Goal: Task Accomplishment & Management: Use online tool/utility

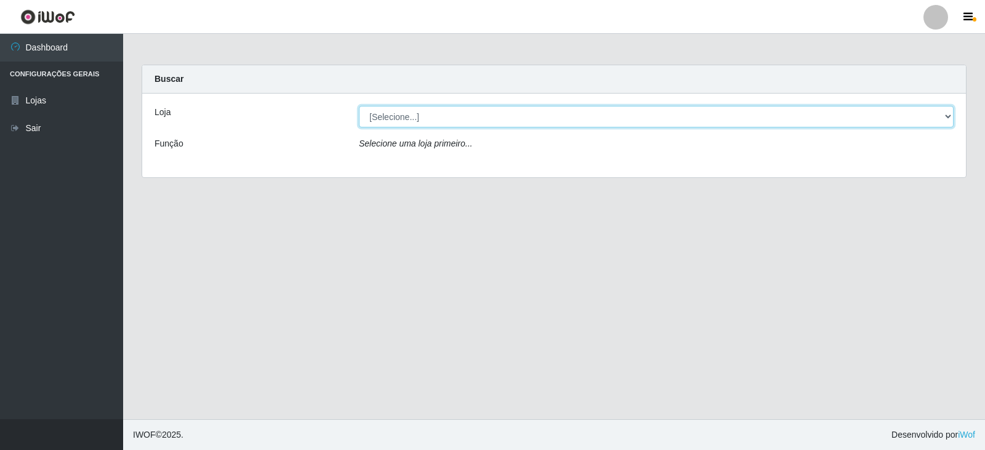
click at [849, 113] on select "[Selecione...] Queiroz Atacadão - Catolé do Rocha" at bounding box center [656, 117] width 595 height 22
select select "500"
click at [359, 106] on select "[Selecione...] Queiroz Atacadão - Catolé do Rocha" at bounding box center [656, 117] width 595 height 22
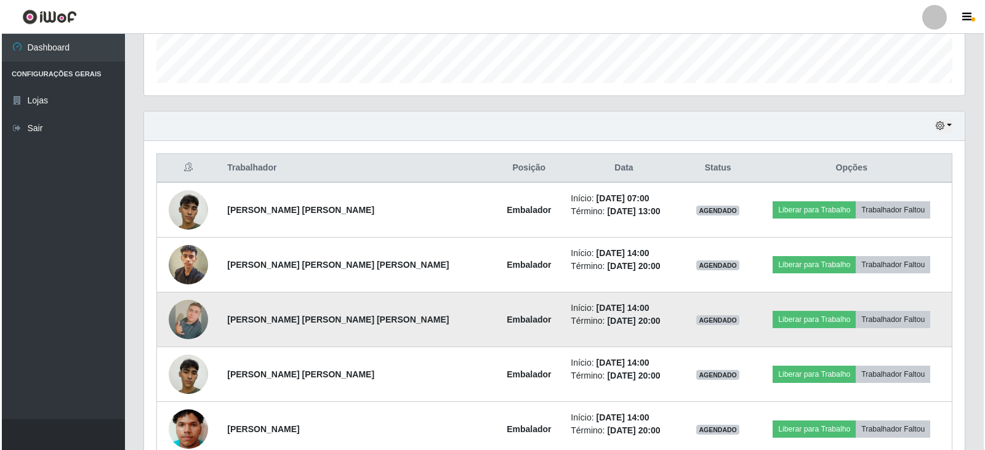
scroll to position [422, 0]
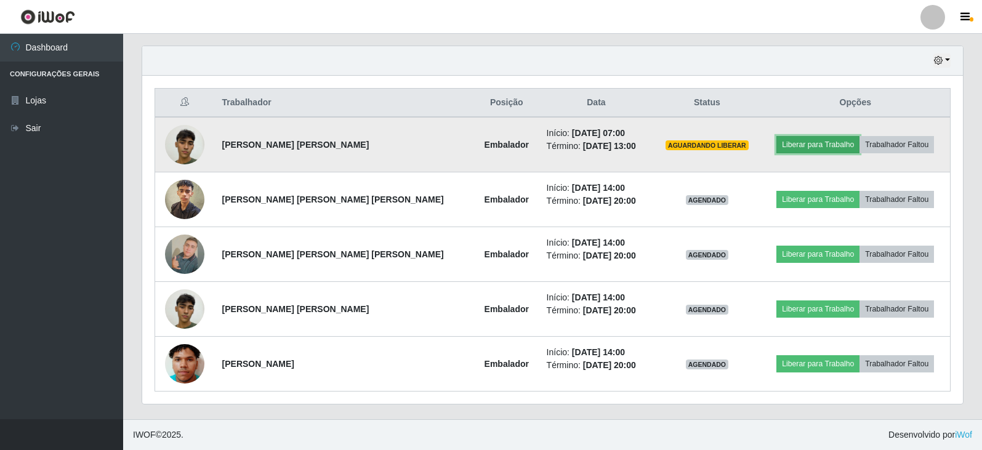
click at [793, 147] on button "Liberar para Trabalho" at bounding box center [818, 144] width 83 height 17
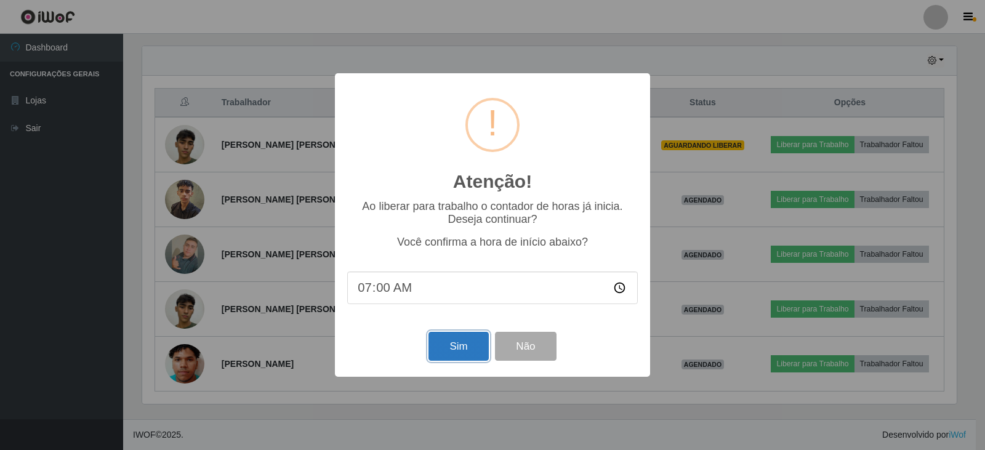
click at [458, 354] on button "Sim" at bounding box center [459, 346] width 60 height 29
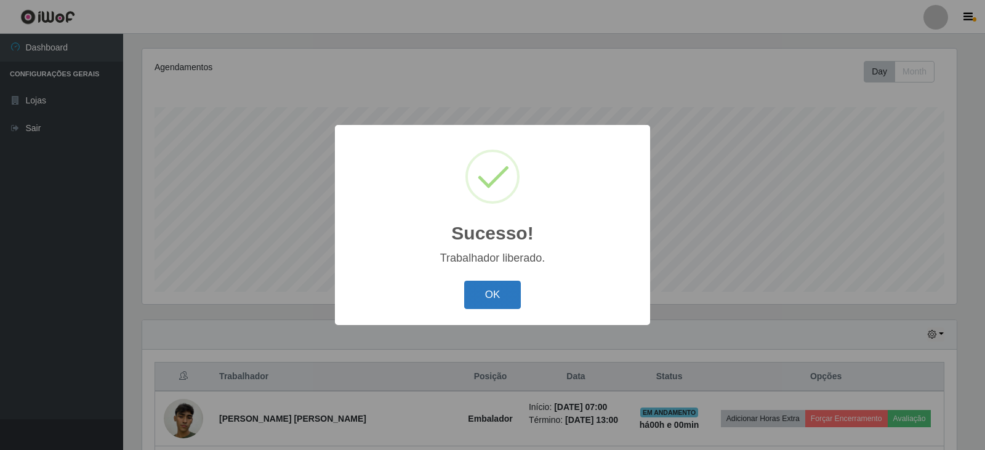
click at [481, 293] on button "OK" at bounding box center [492, 295] width 57 height 29
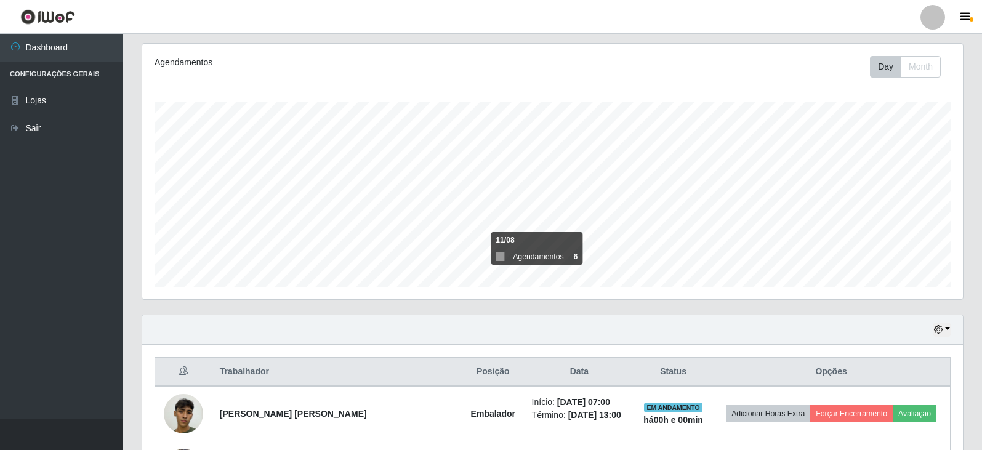
scroll to position [148, 0]
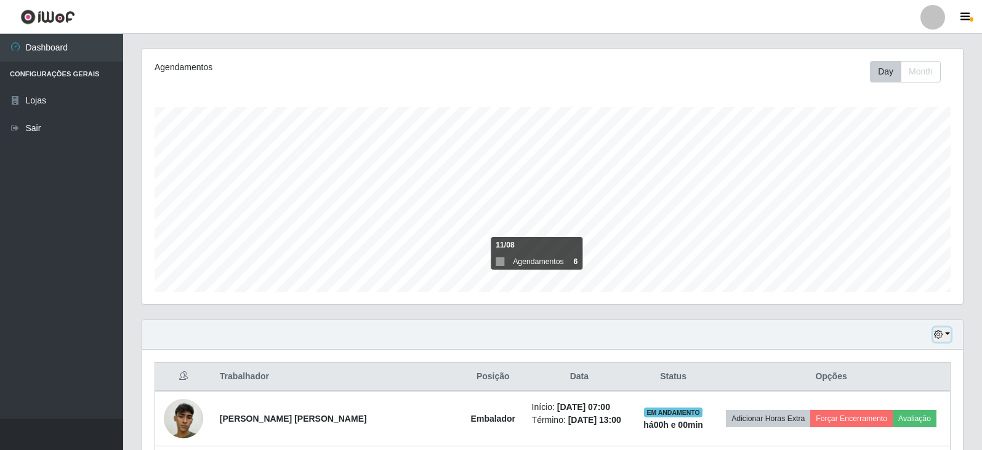
click at [948, 334] on button "button" at bounding box center [942, 335] width 17 height 14
click at [890, 262] on button "3 dias" at bounding box center [901, 263] width 97 height 26
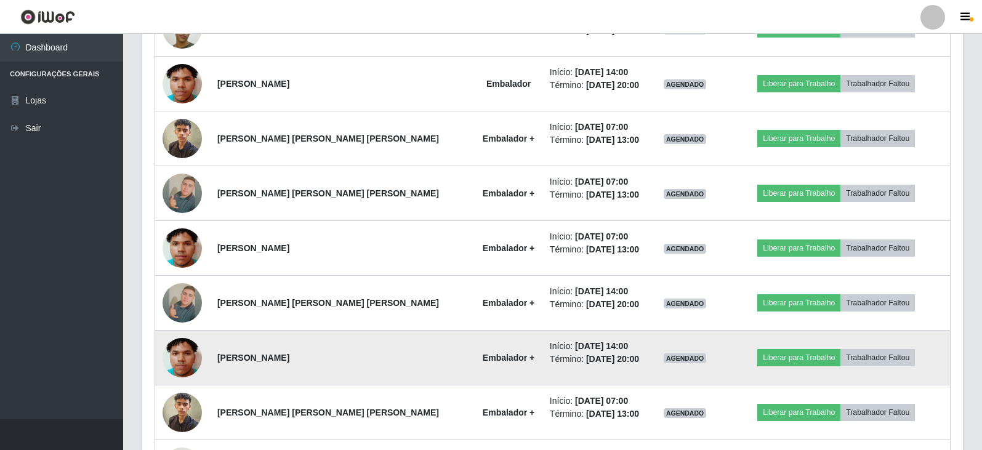
scroll to position [641, 0]
